Goal: Task Accomplishment & Management: Manage account settings

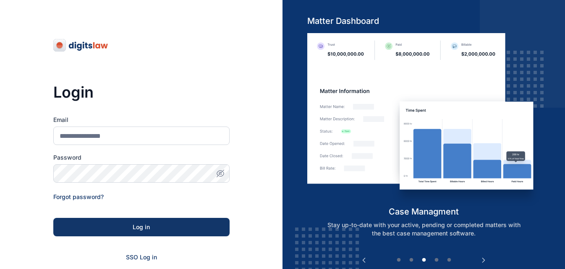
click at [15, 44] on div "Login Email Password Forgot password? Log in SSO Log in Don't have an account? …" at bounding box center [141, 191] width 282 height 383
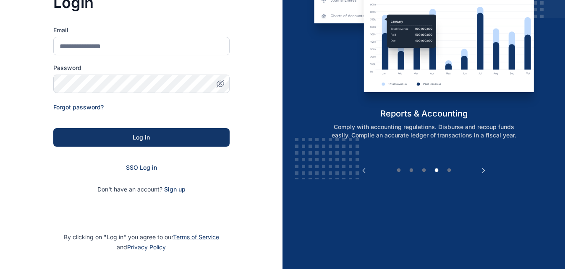
scroll to position [113, 0]
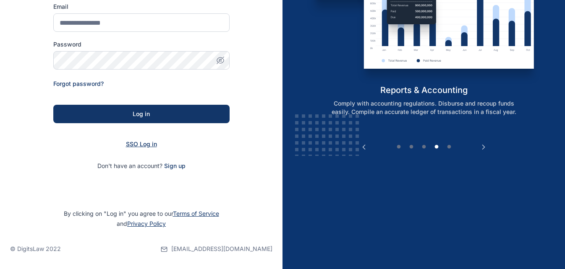
click at [148, 145] on span "SSO Log in" at bounding box center [141, 144] width 31 height 7
